Goal: Task Accomplishment & Management: Manage account settings

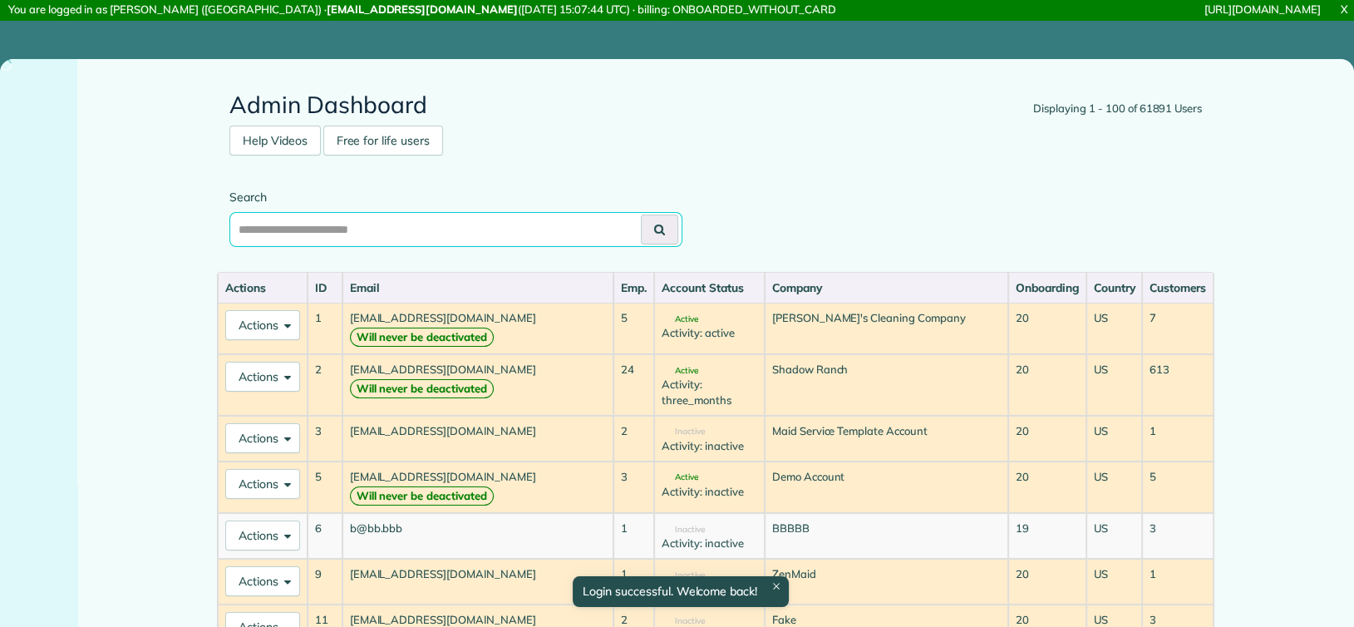
click at [273, 232] on input "text" at bounding box center [455, 229] width 453 height 35
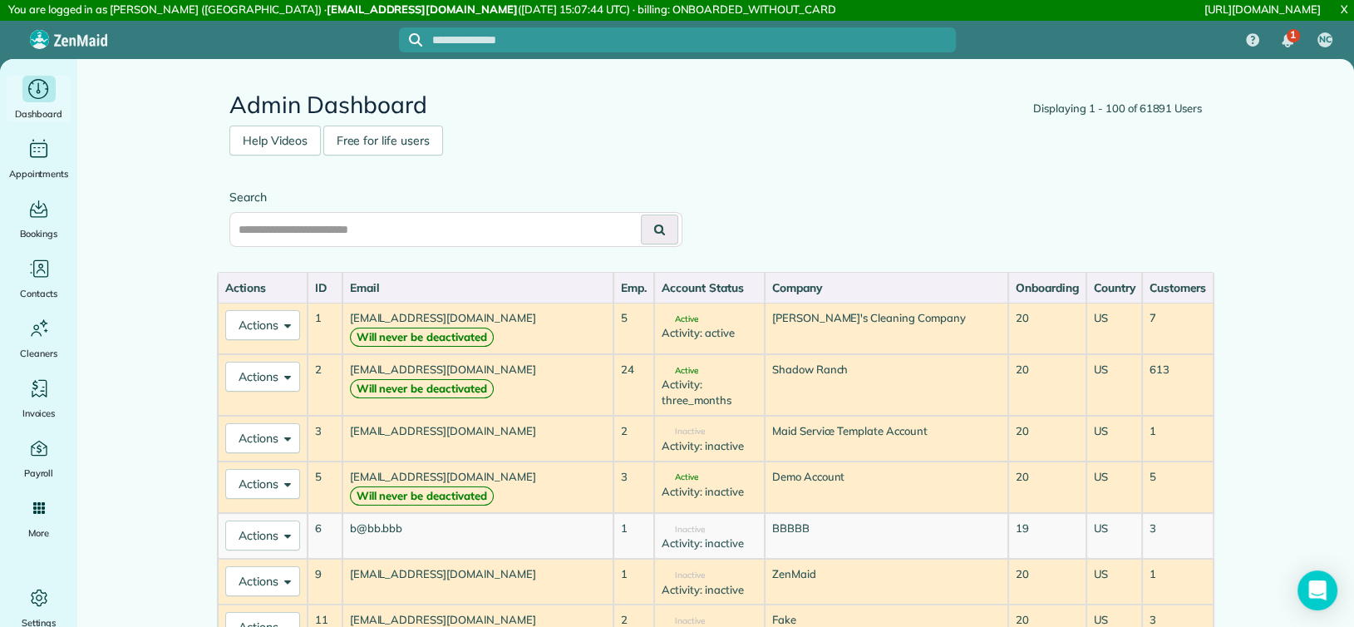
click at [27, 108] on span "Dashboard" at bounding box center [38, 114] width 47 height 17
click at [33, 99] on icon "Main" at bounding box center [39, 88] width 26 height 25
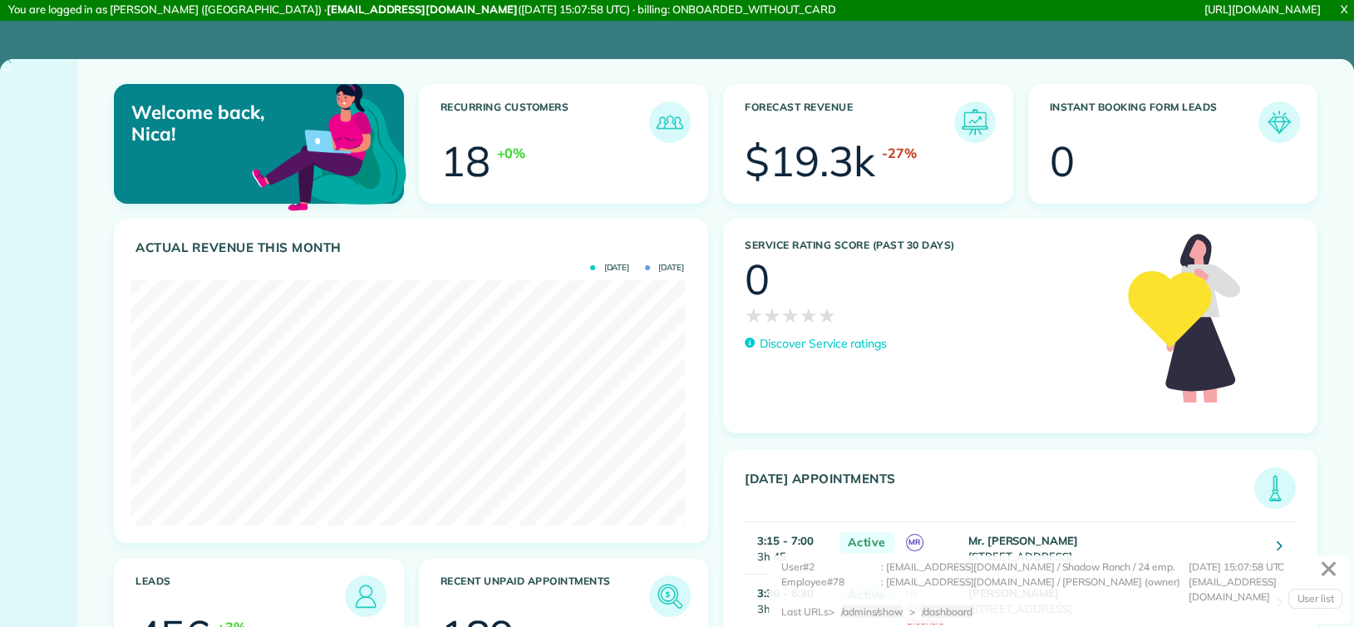
scroll to position [246, 553]
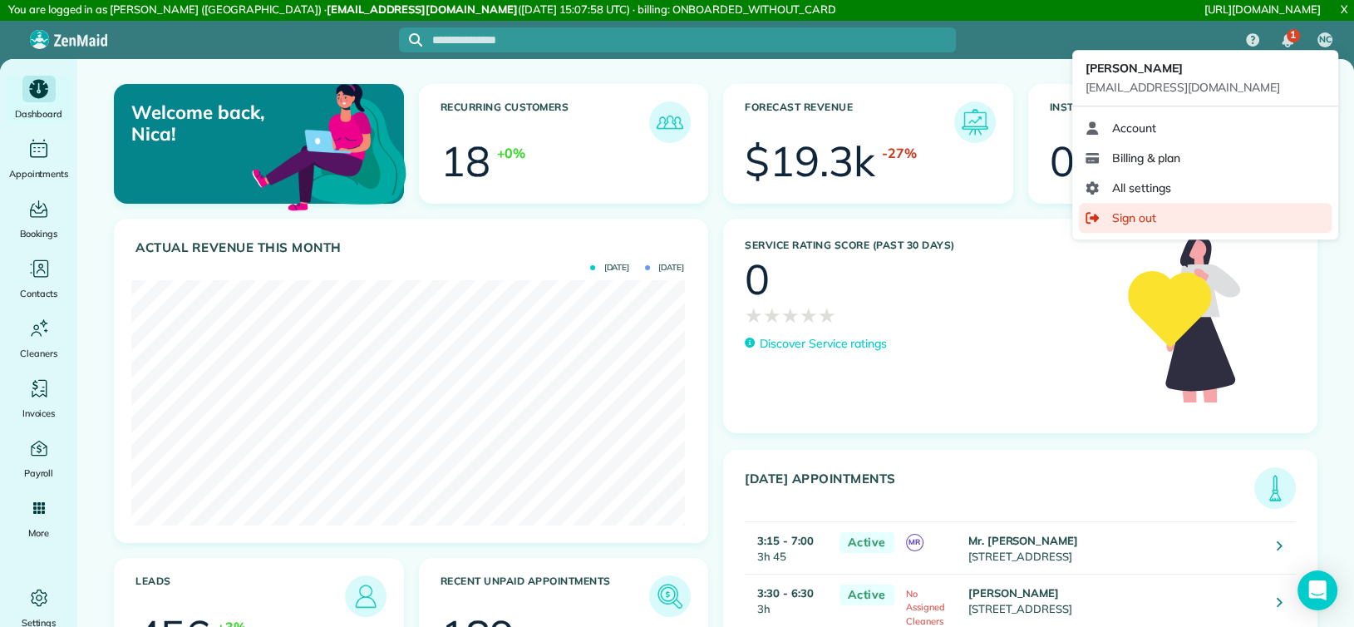
click at [1152, 209] on span "Sign out" at bounding box center [1134, 217] width 44 height 17
